Goal: Information Seeking & Learning: Learn about a topic

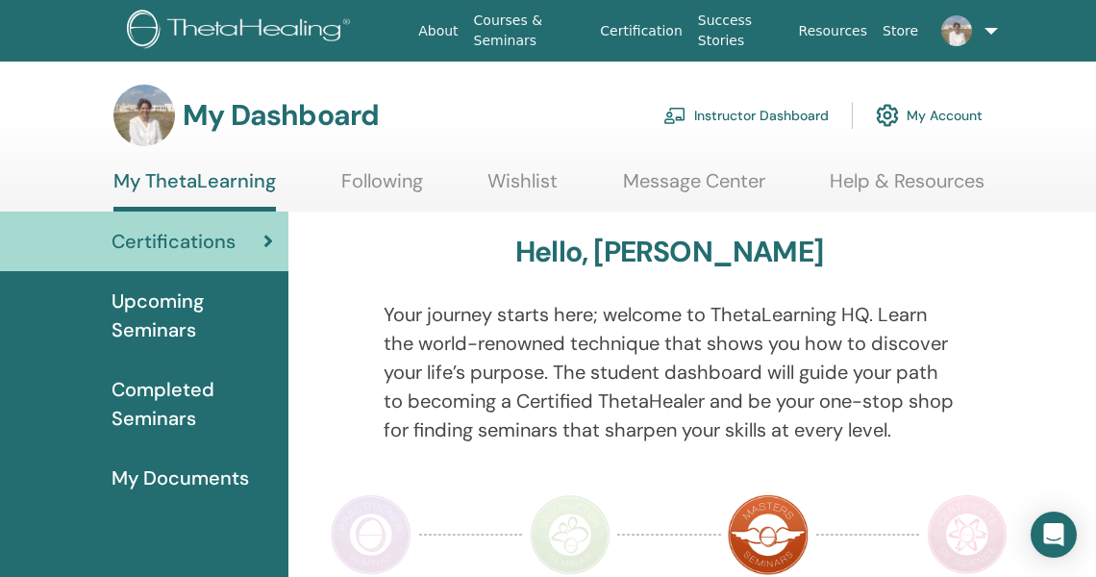
click at [733, 112] on link "Instructor Dashboard" at bounding box center [745, 115] width 165 height 42
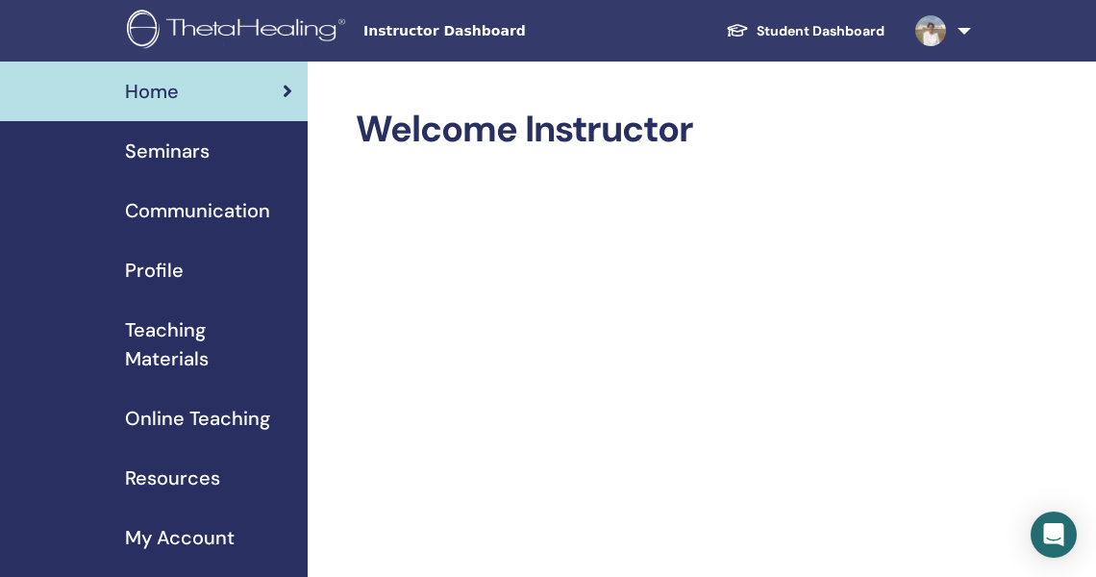
click at [212, 421] on span "Online Teaching" at bounding box center [197, 418] width 145 height 29
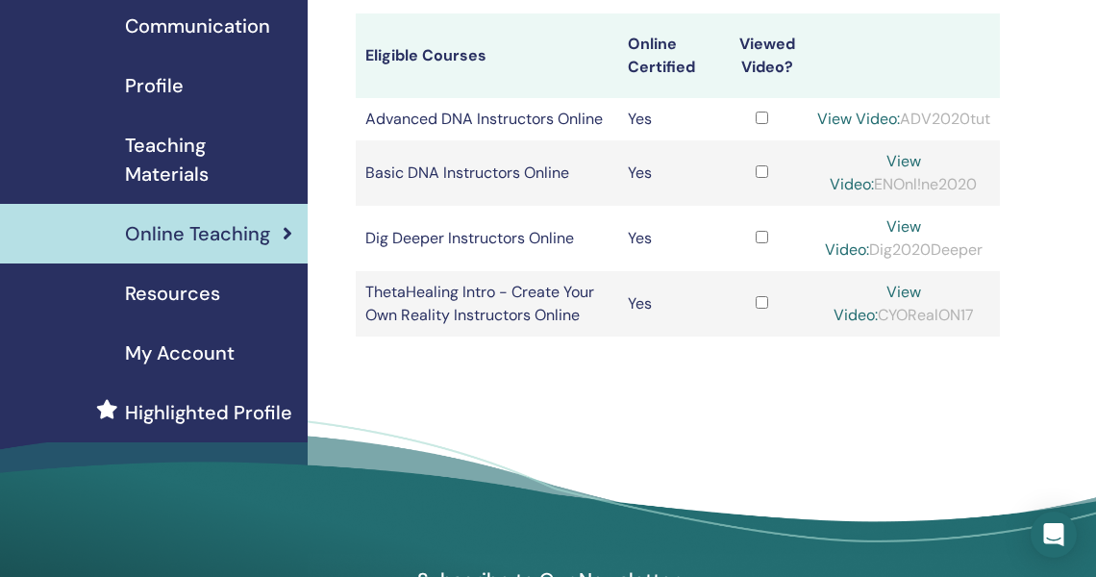
scroll to position [186, 0]
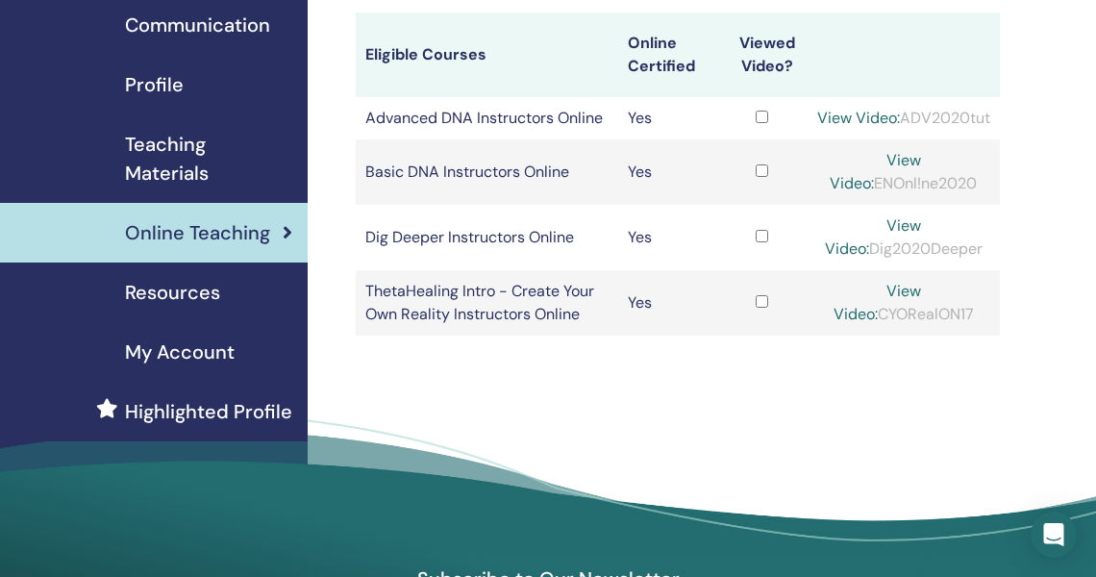
click at [198, 354] on span "My Account" at bounding box center [180, 351] width 110 height 29
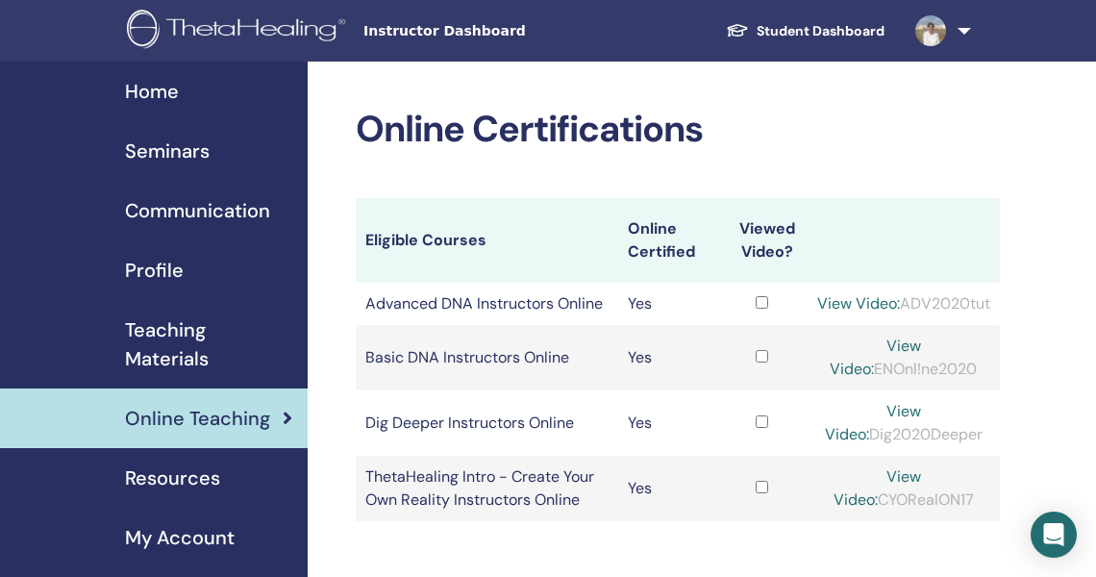
scroll to position [186, 0]
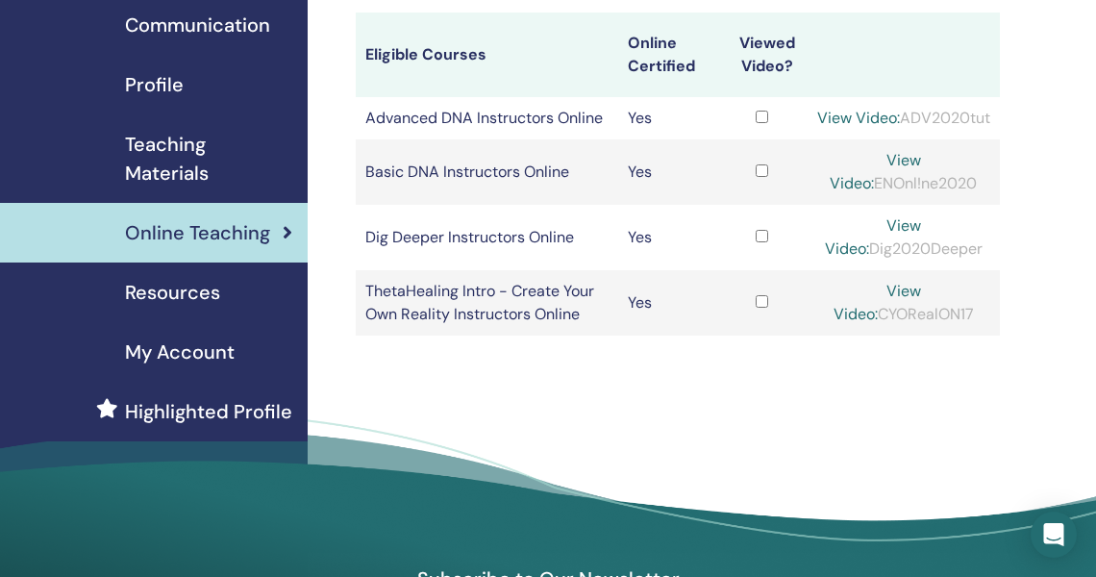
click at [167, 166] on span "Teaching Materials" at bounding box center [208, 159] width 167 height 58
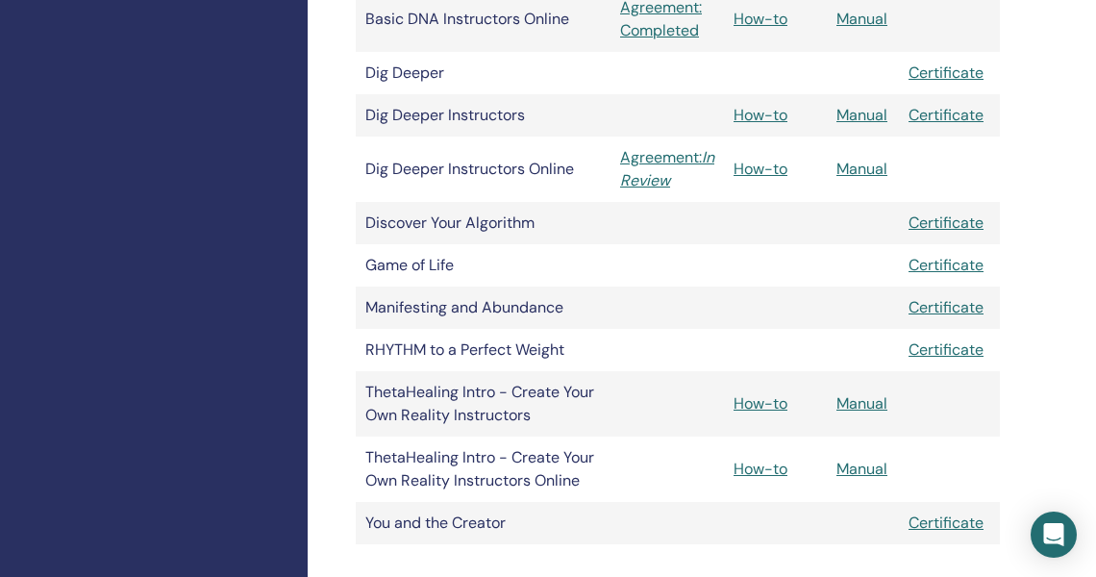
scroll to position [728, 0]
click at [737, 399] on link "How-to" at bounding box center [761, 402] width 54 height 20
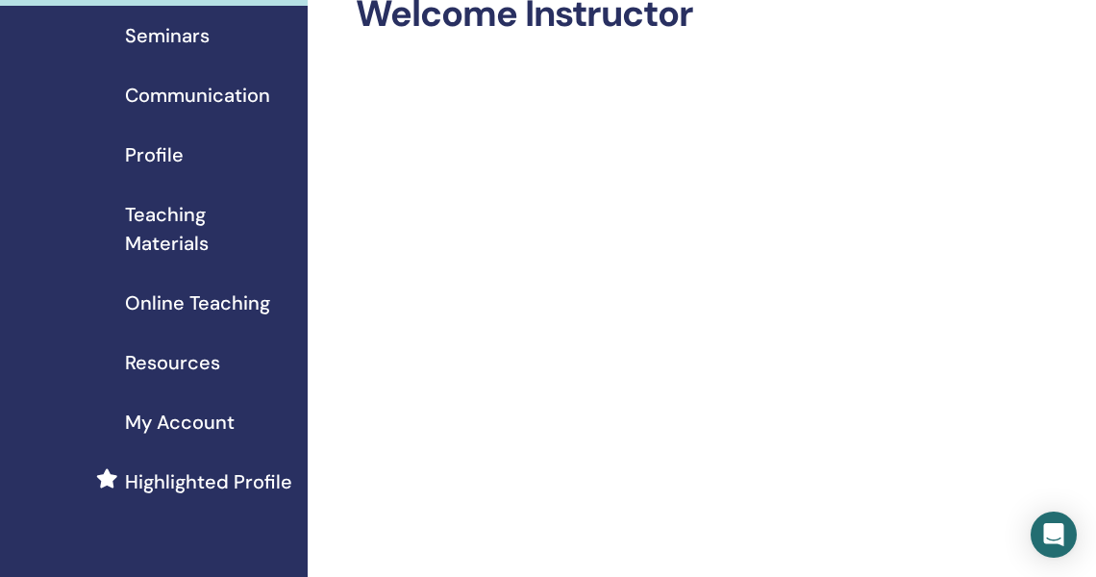
scroll to position [152, 0]
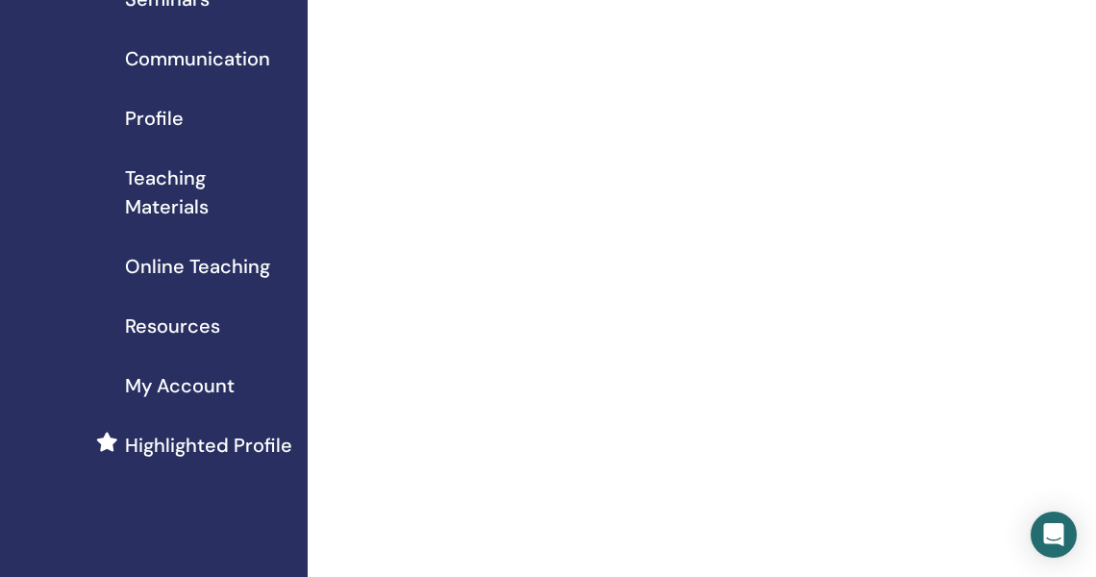
click at [192, 263] on span "Online Teaching" at bounding box center [197, 266] width 145 height 29
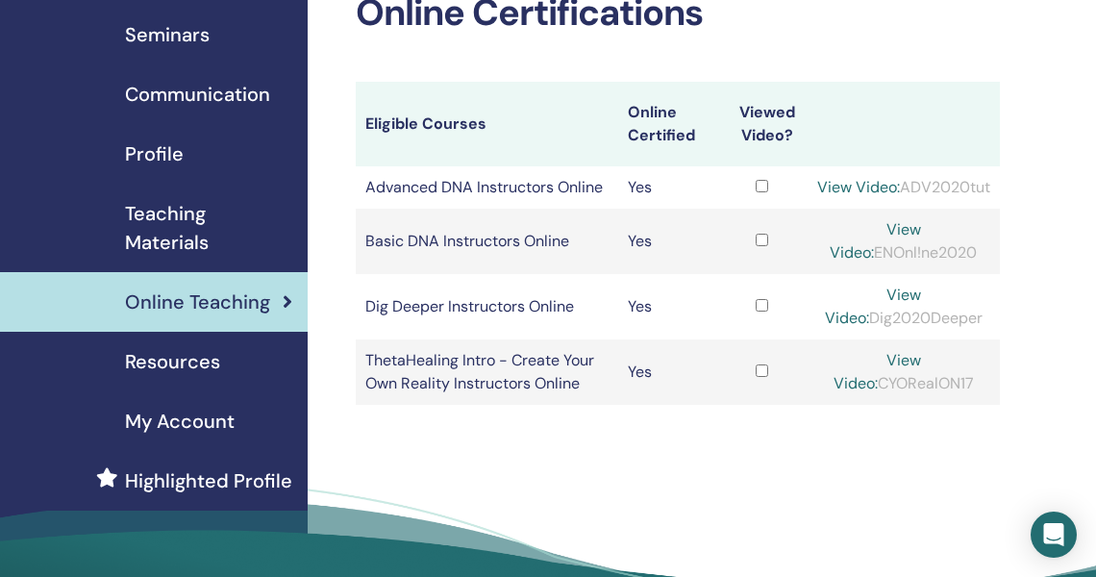
scroll to position [117, 0]
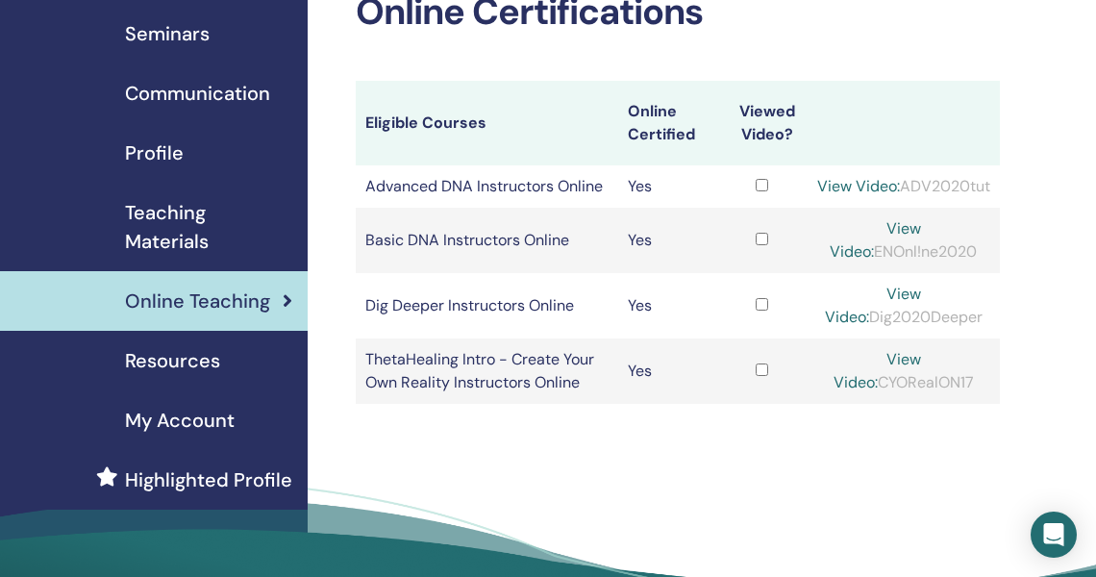
click at [540, 313] on td "Dig Deeper Instructors Online" at bounding box center [487, 305] width 262 height 65
click at [899, 394] on div "View Video: CYORealON17" at bounding box center [903, 371] width 174 height 46
click at [899, 384] on link "View Video:" at bounding box center [877, 370] width 87 height 43
